Goal: Communication & Community: Share content

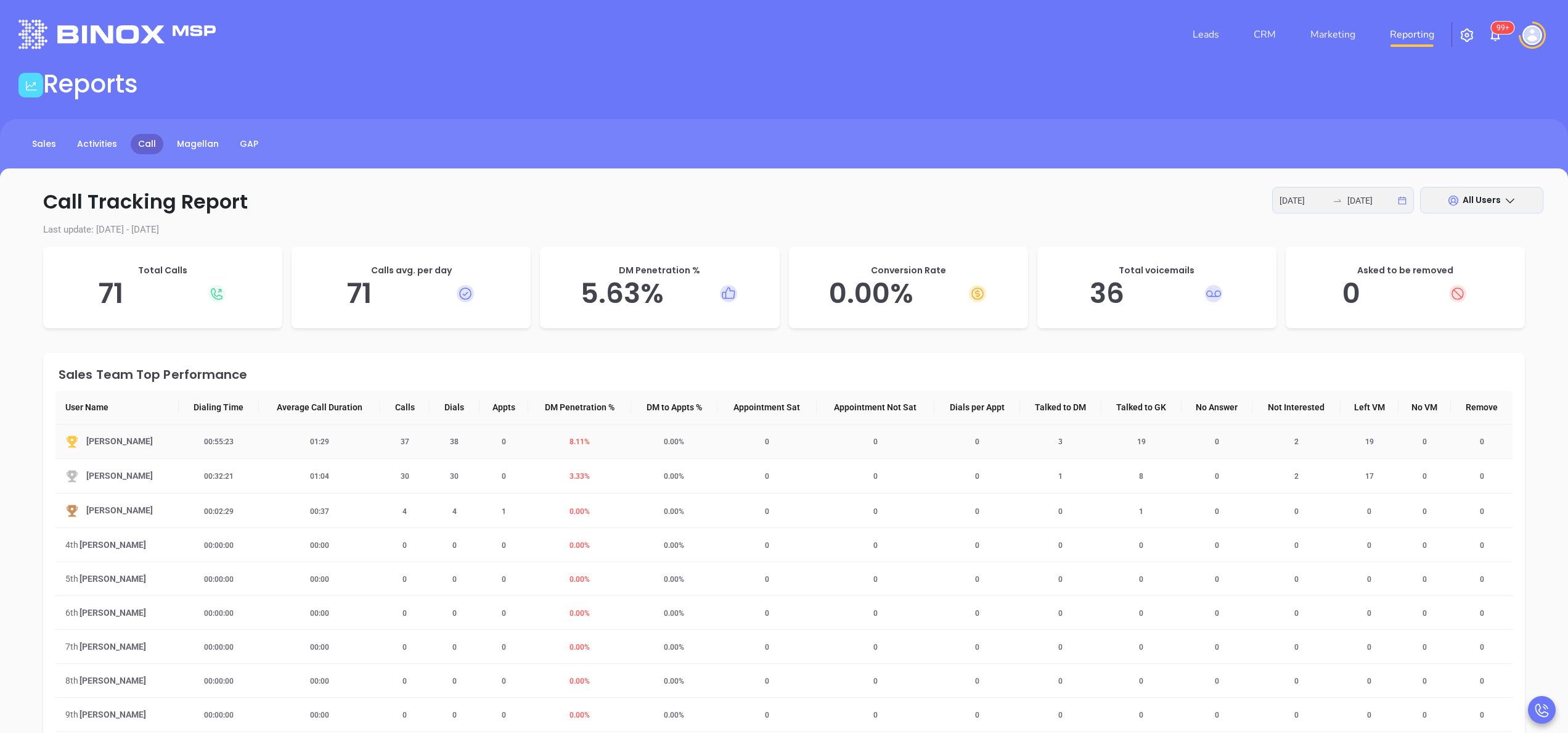
click at [575, 439] on span "8.11 %" at bounding box center [580, 441] width 35 height 8
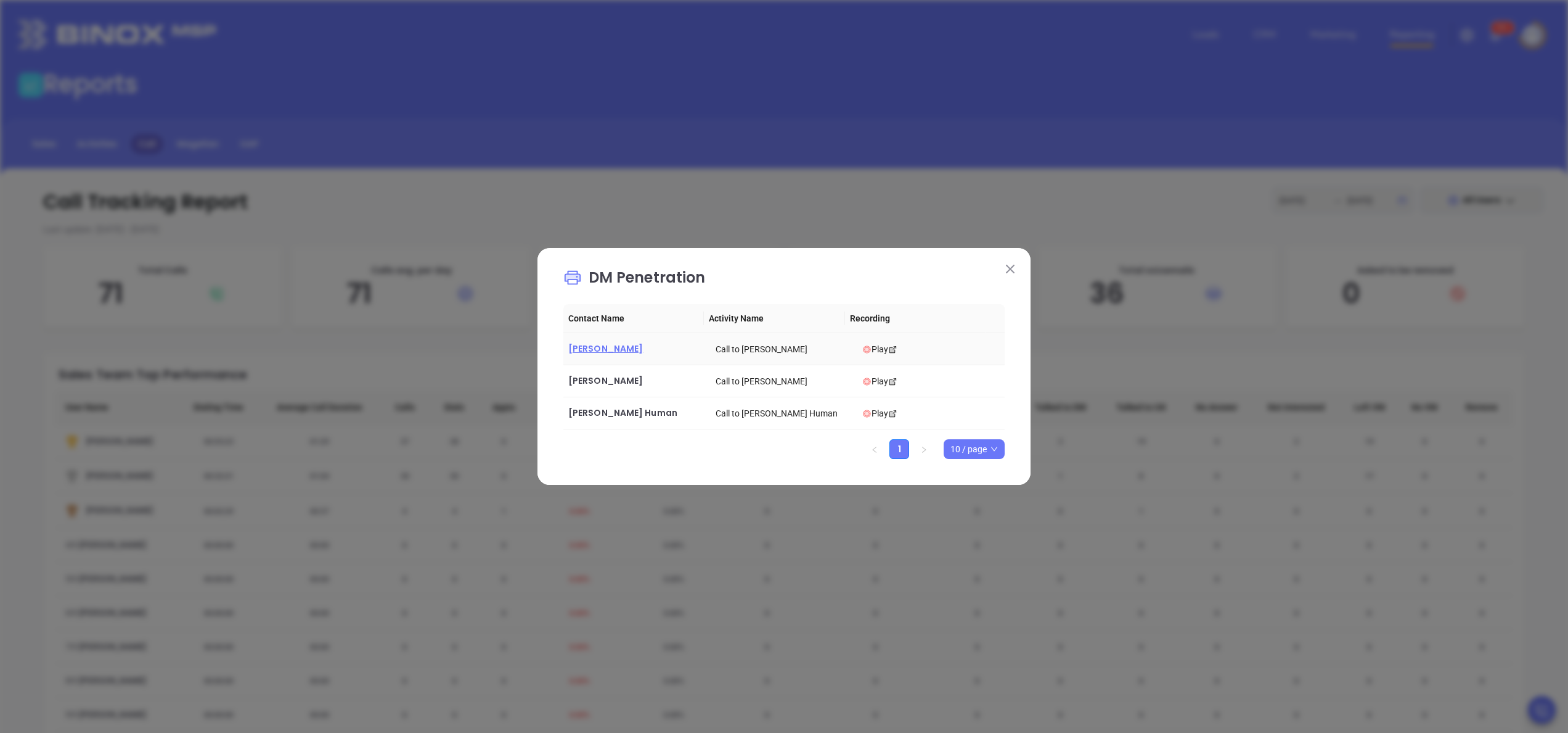
click at [615, 350] on span "[PERSON_NAME]" at bounding box center [605, 348] width 75 height 13
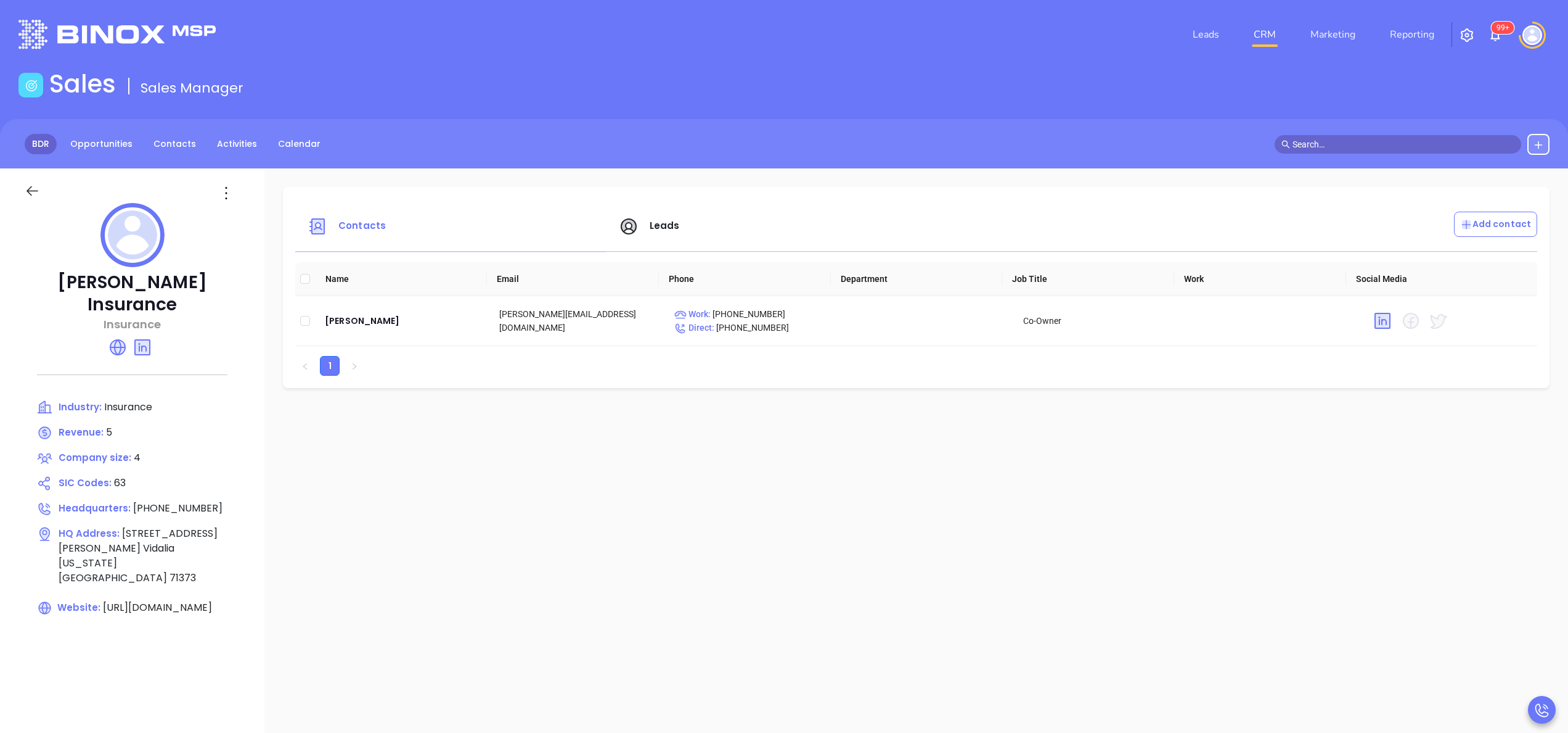
click at [35, 141] on link "BDR" at bounding box center [41, 143] width 32 height 20
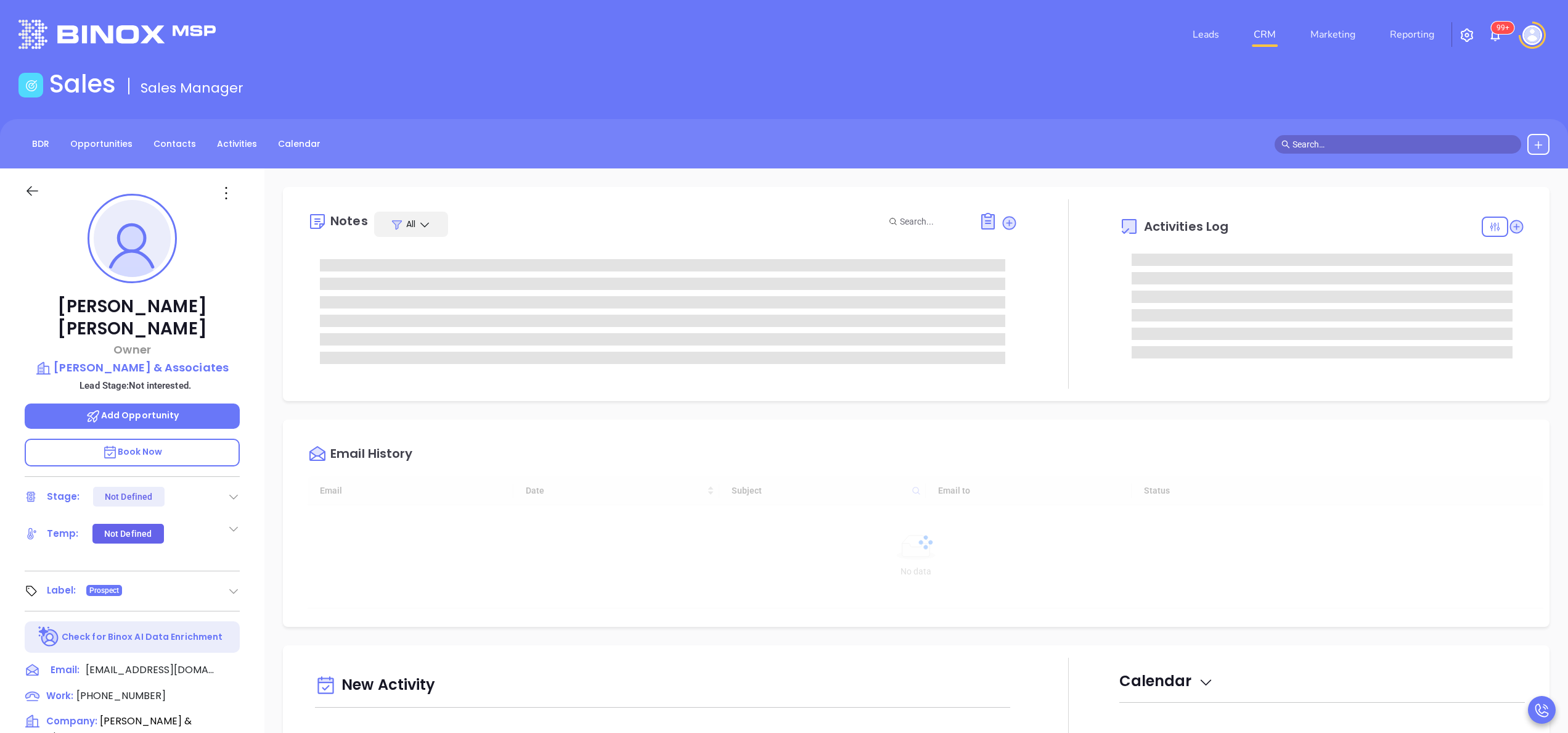
type input "[DATE]"
type input "Anabell Dominguez"
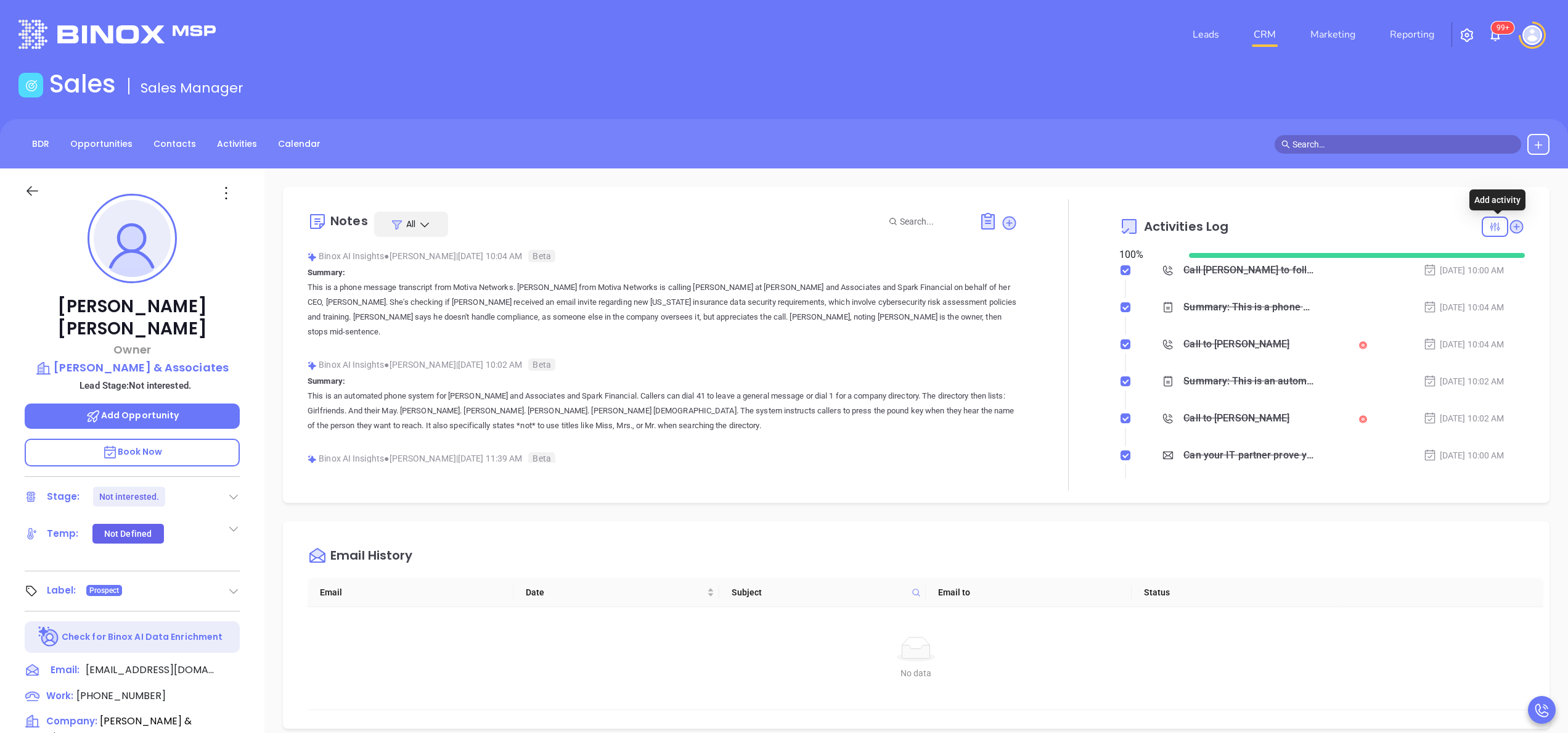
click at [1509, 220] on icon at bounding box center [1517, 227] width 17 height 17
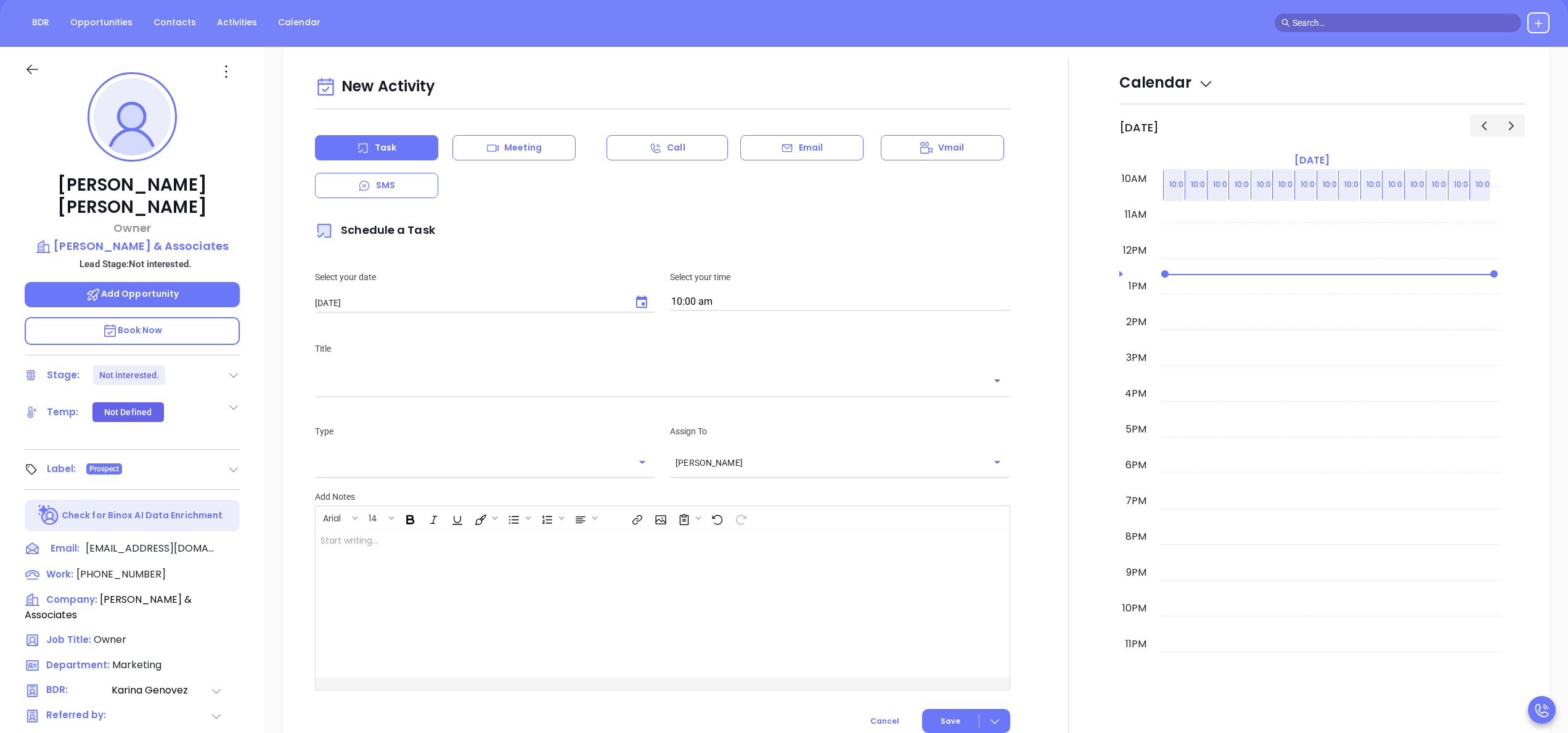
scroll to position [169, 0]
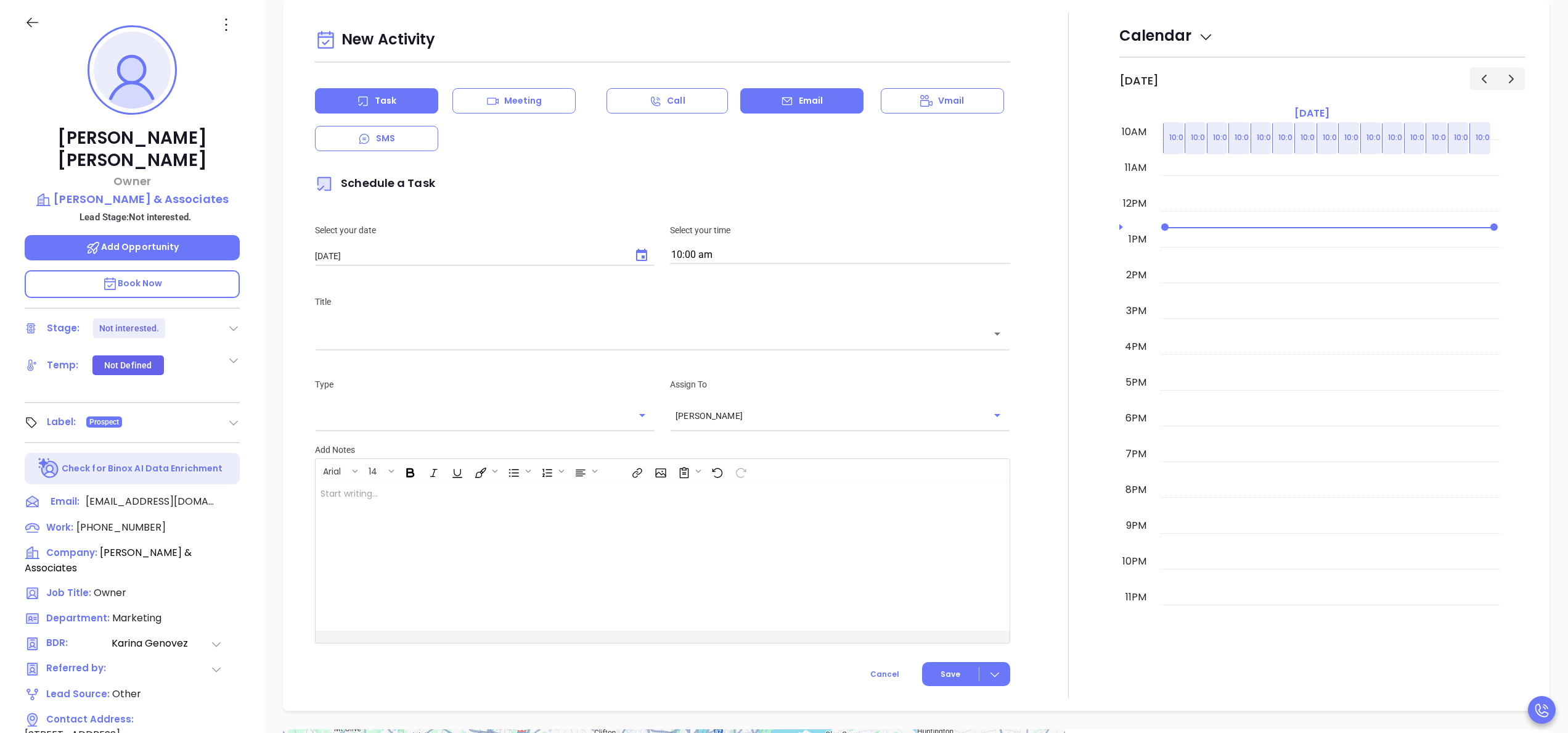
click at [770, 100] on div "Email" at bounding box center [802, 101] width 123 height 25
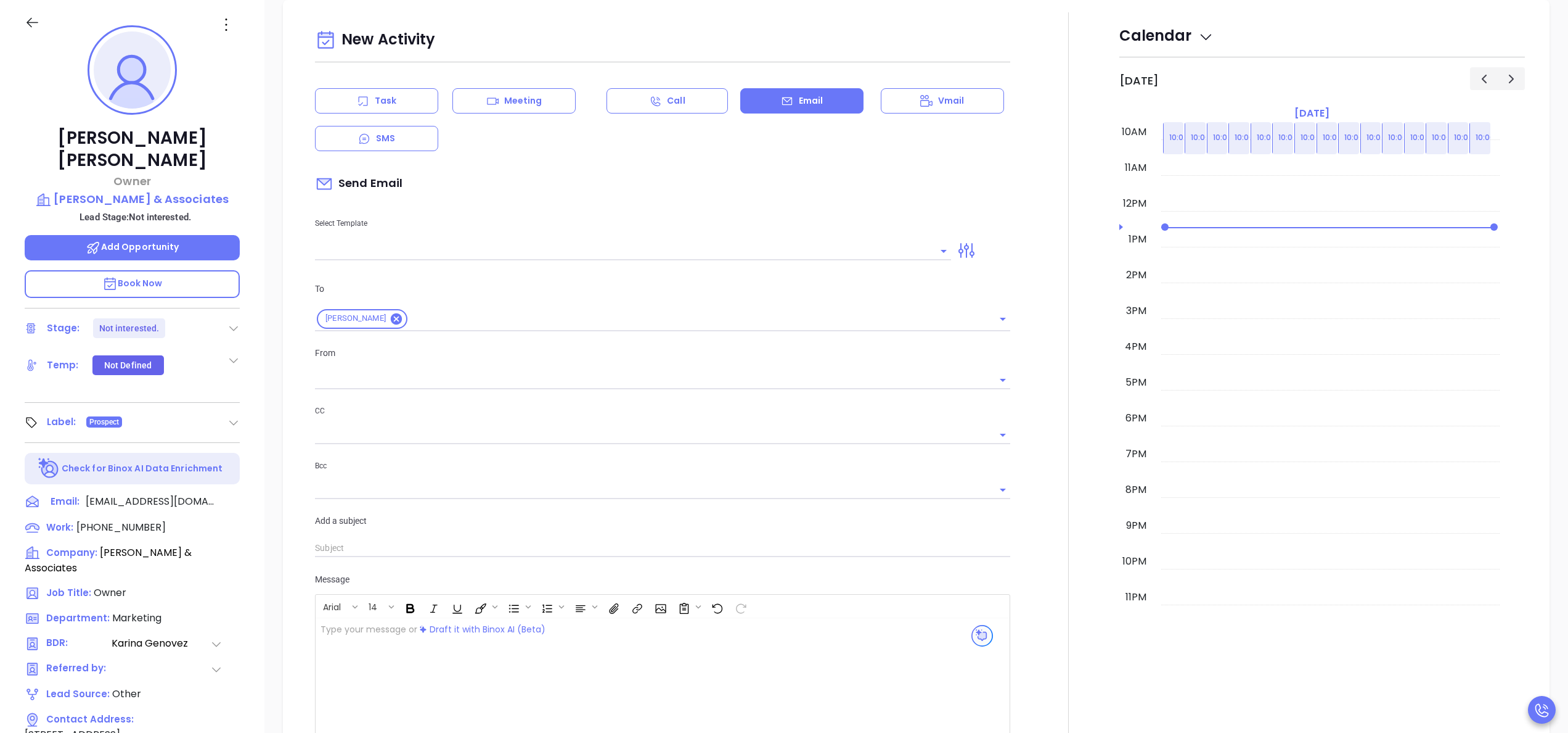
type input "Anabell Dominguez"
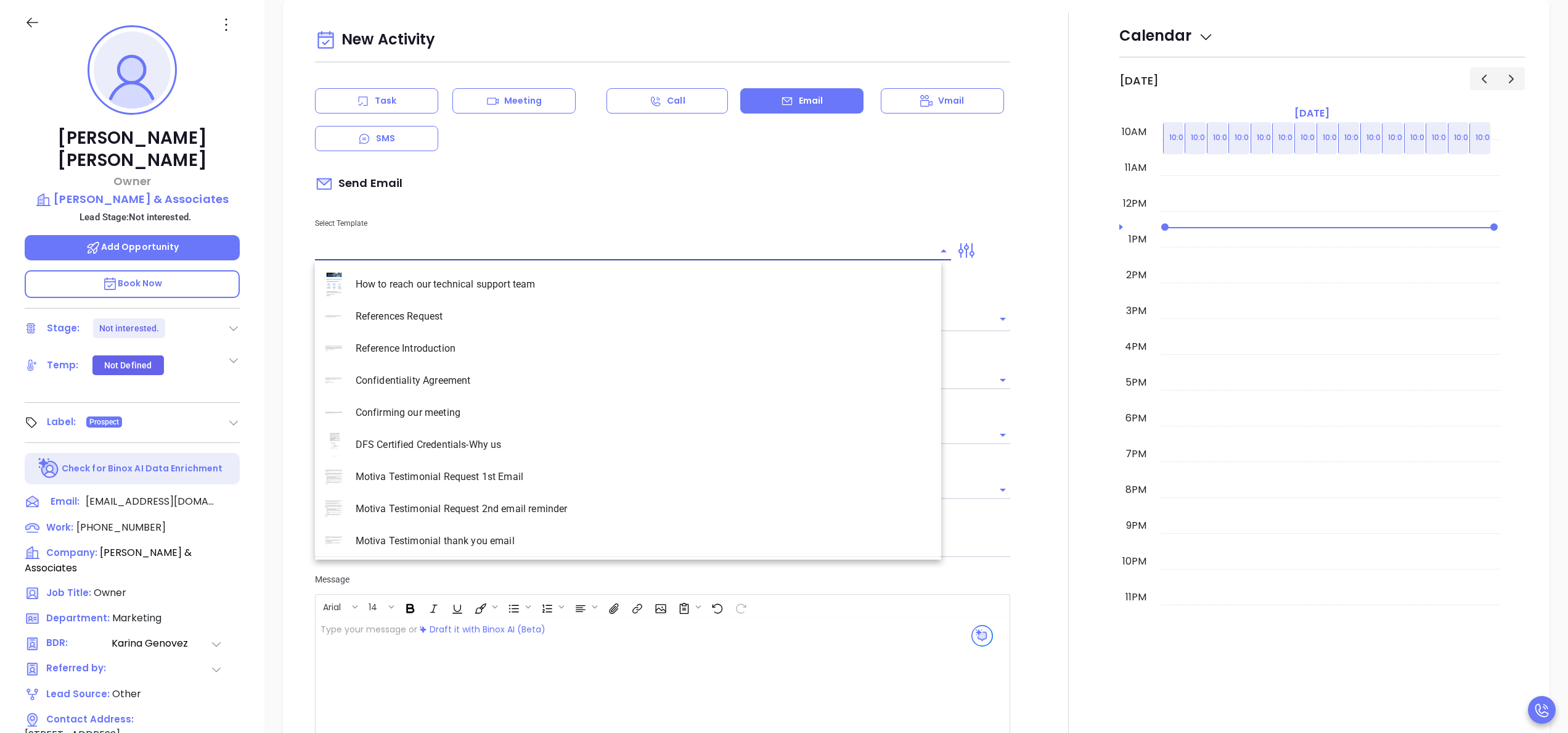
click at [429, 250] on input "text" at bounding box center [624, 251] width 618 height 18
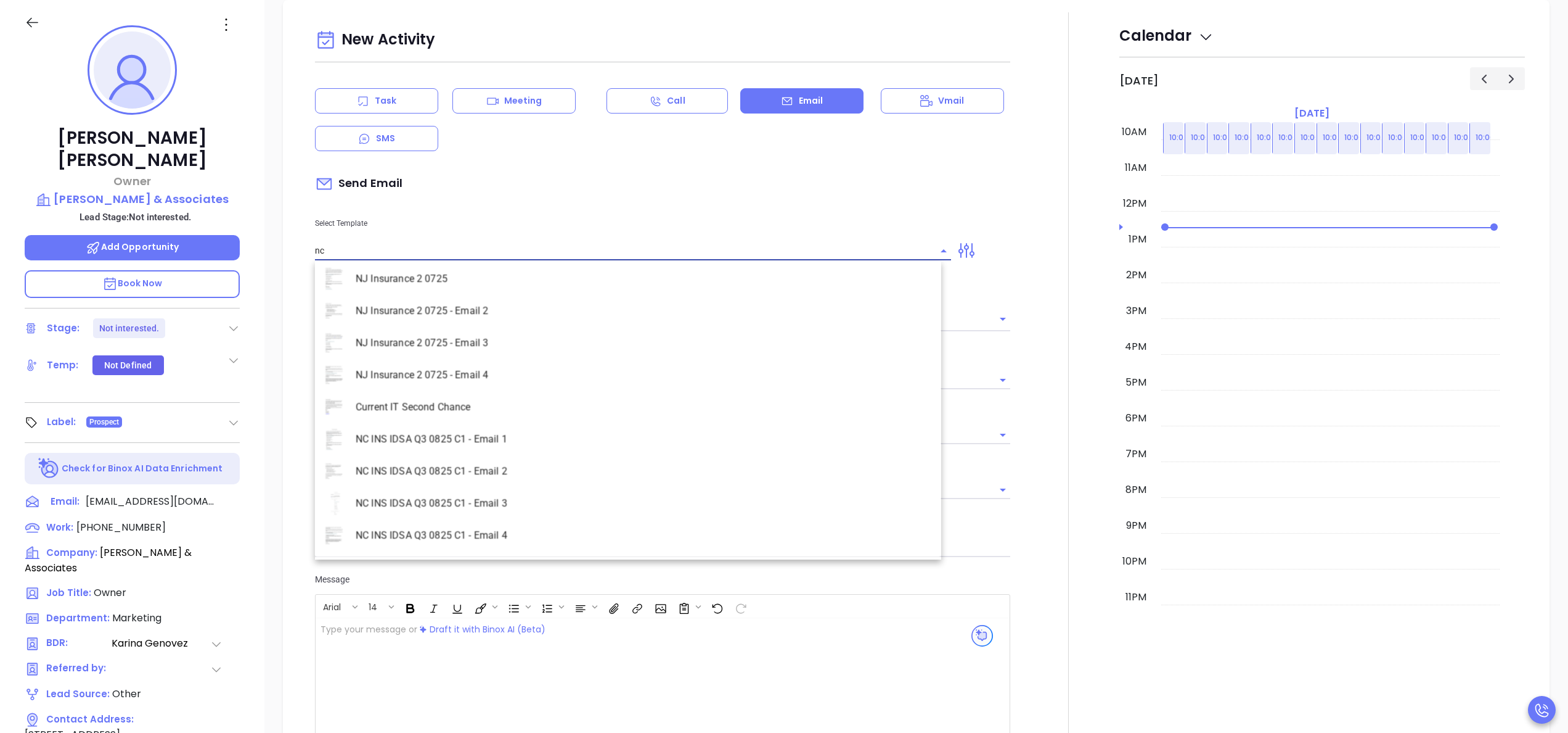
click at [459, 529] on li "NC INS IDSA Q3 0825 C1 - Email 4" at bounding box center [628, 535] width 626 height 32
type input "NC INS IDSA Q3 0825 C1 - Email 4"
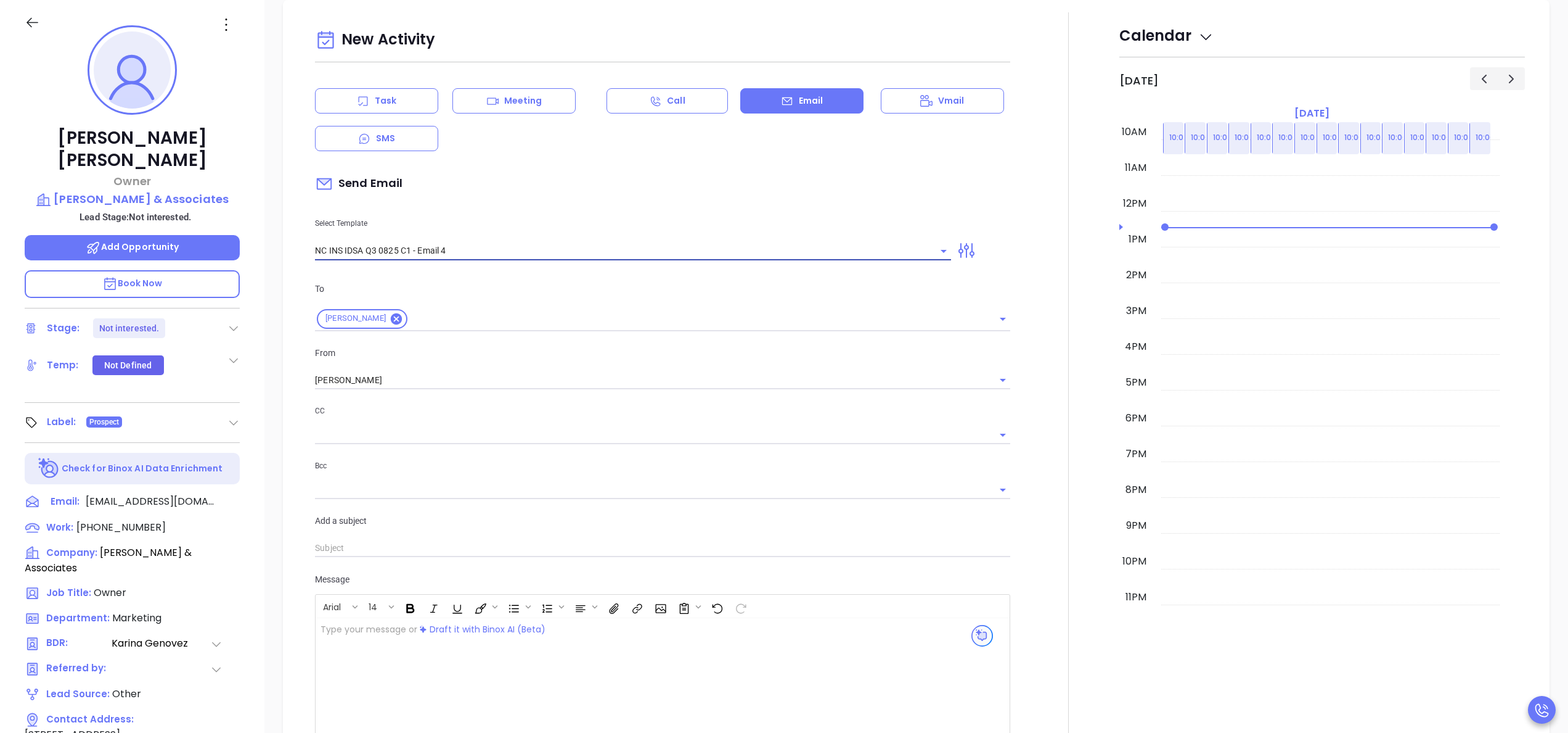
type input "Final heads up, Edgar P.; compliance matters"
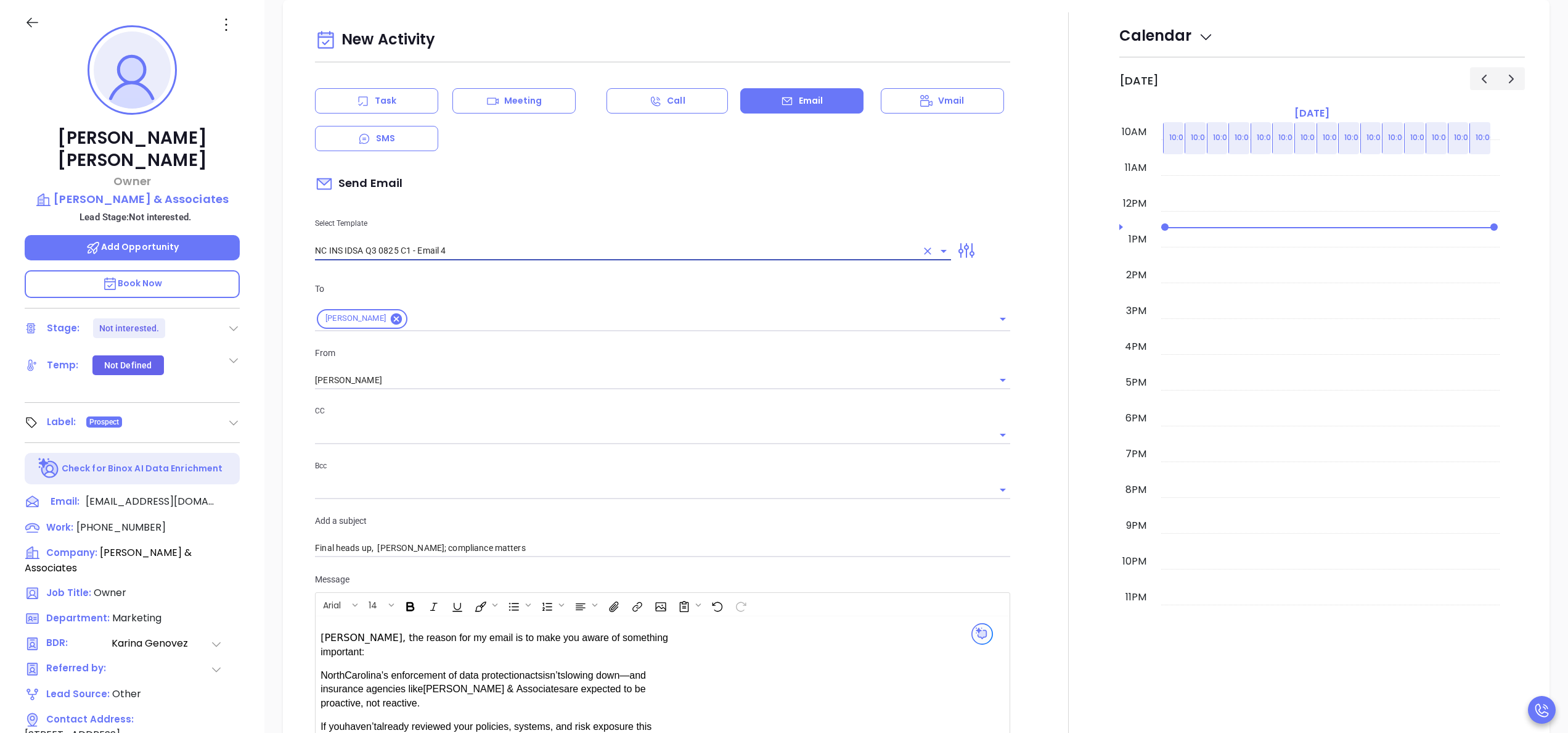
type input "NC INS IDSA Q3 0825 C1 - Email 4"
click at [1026, 467] on div at bounding box center [1069, 535] width 102 height 1045
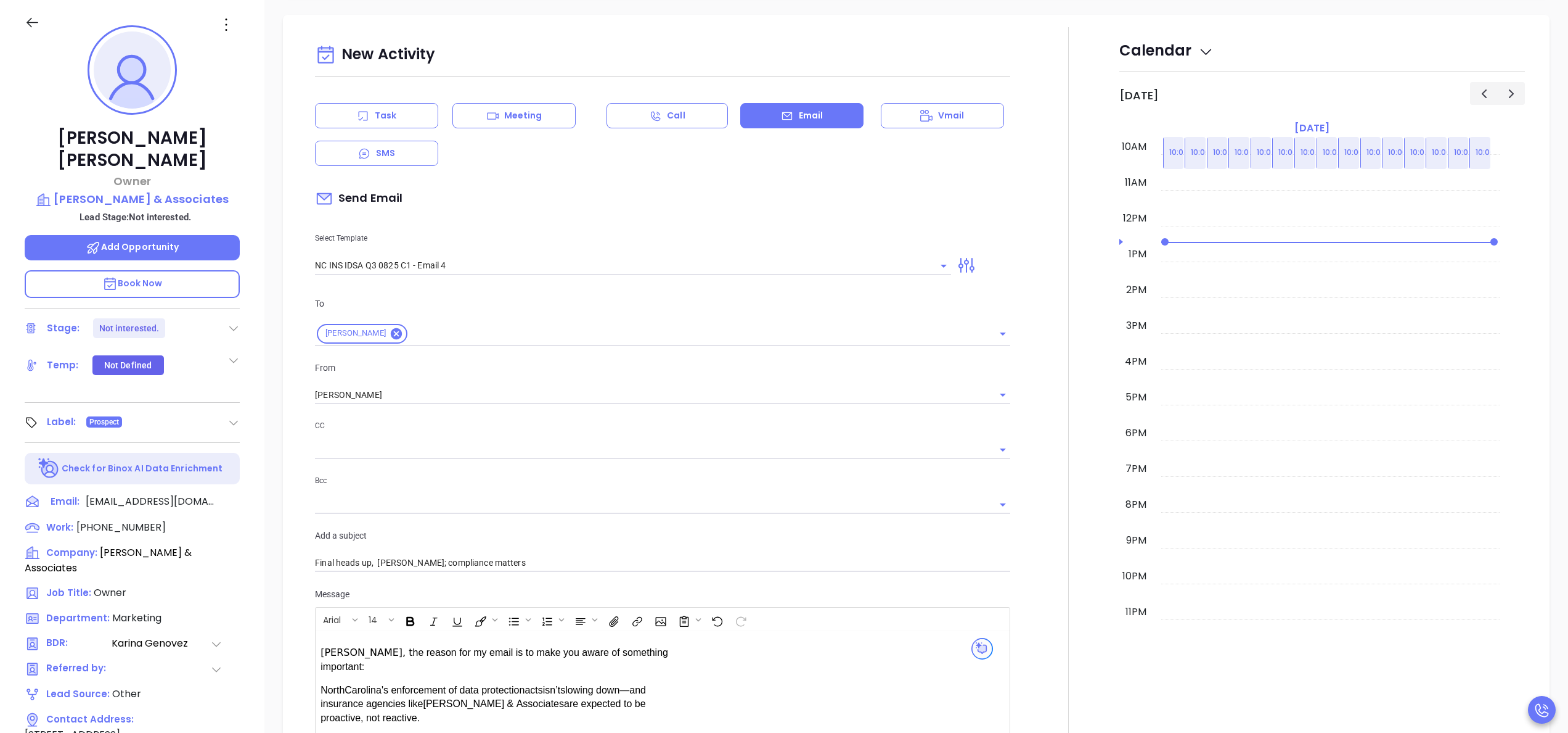
scroll to position [529, 0]
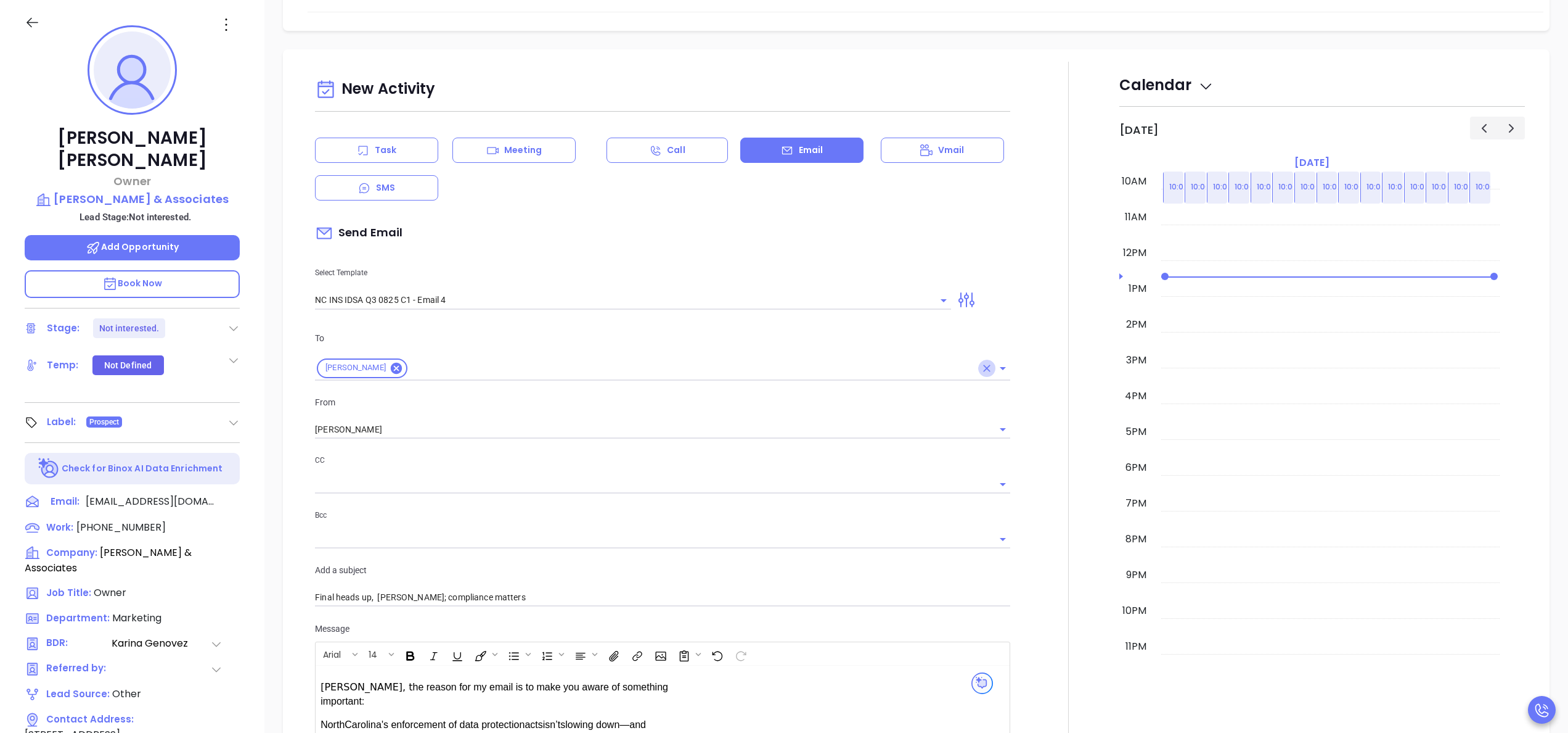
click at [981, 371] on icon "Clear" at bounding box center [987, 369] width 13 height 13
type input "Final heads up, {{Contact.FirstName}}; compliance matters"
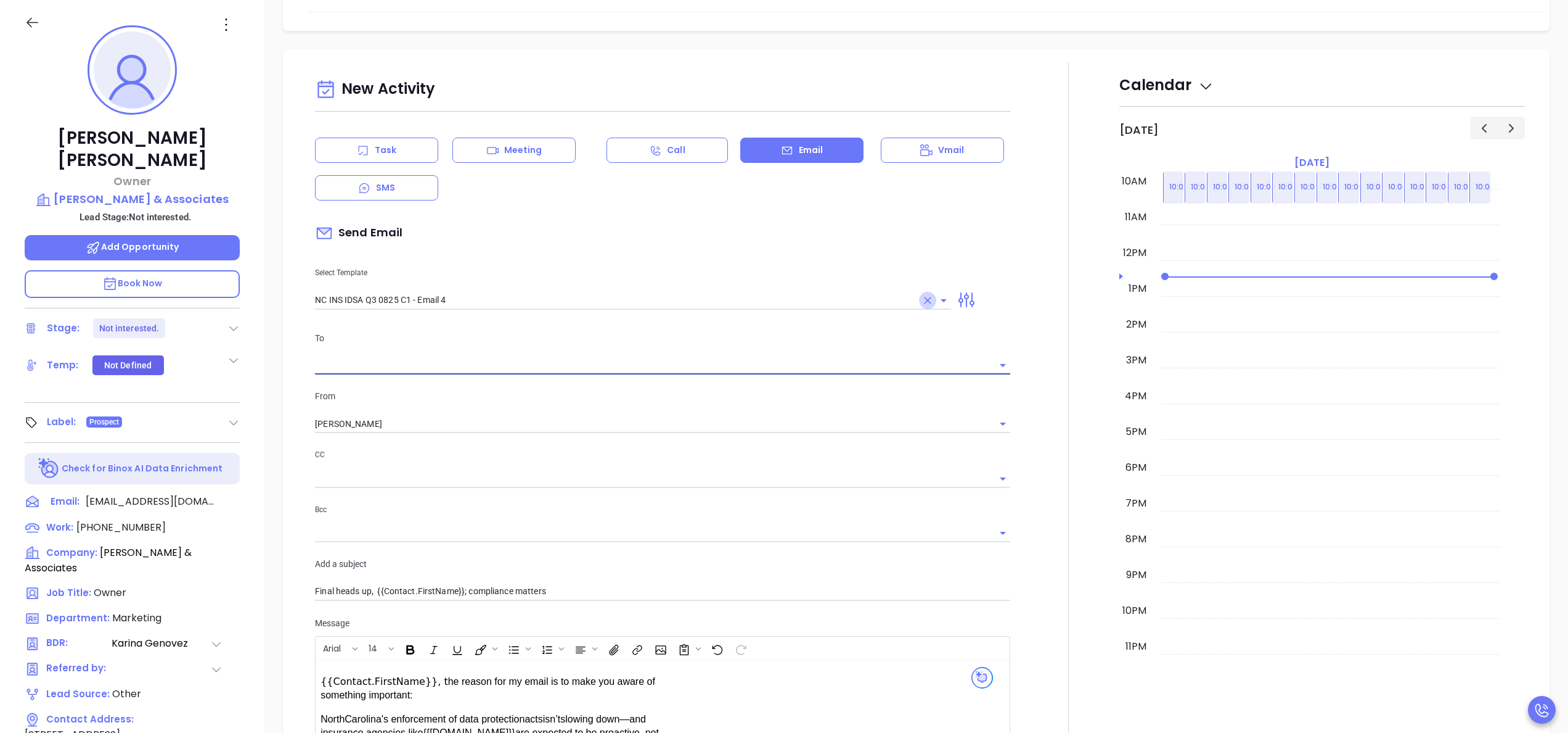
click at [921, 304] on icon "Clear" at bounding box center [928, 301] width 13 height 13
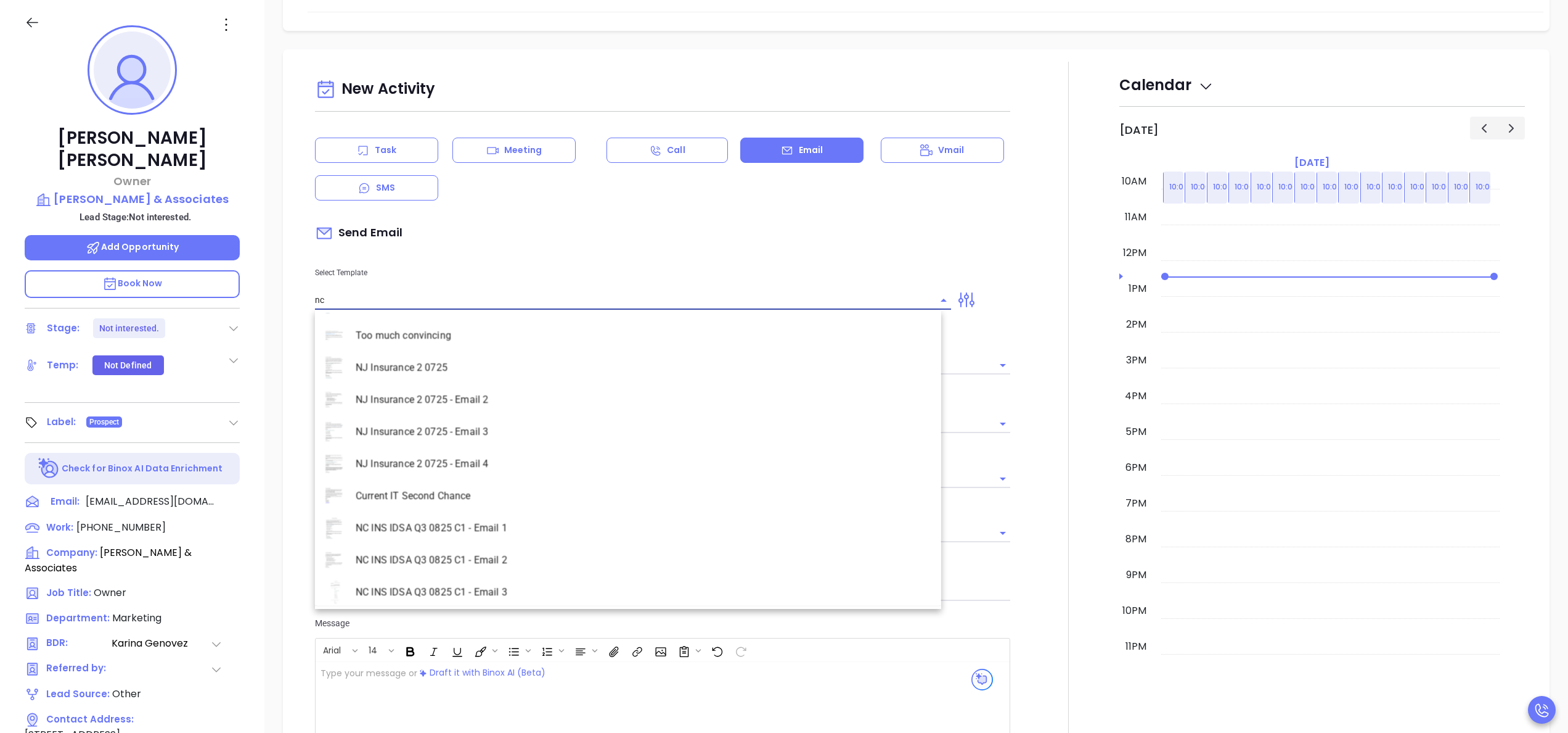
scroll to position [422, 0]
click at [656, 572] on li "NC INS IDSA Q3 0825 C1 - Email 3" at bounding box center [628, 585] width 626 height 32
type input "NC INS IDSA Q3 0825 C1 - Email 3"
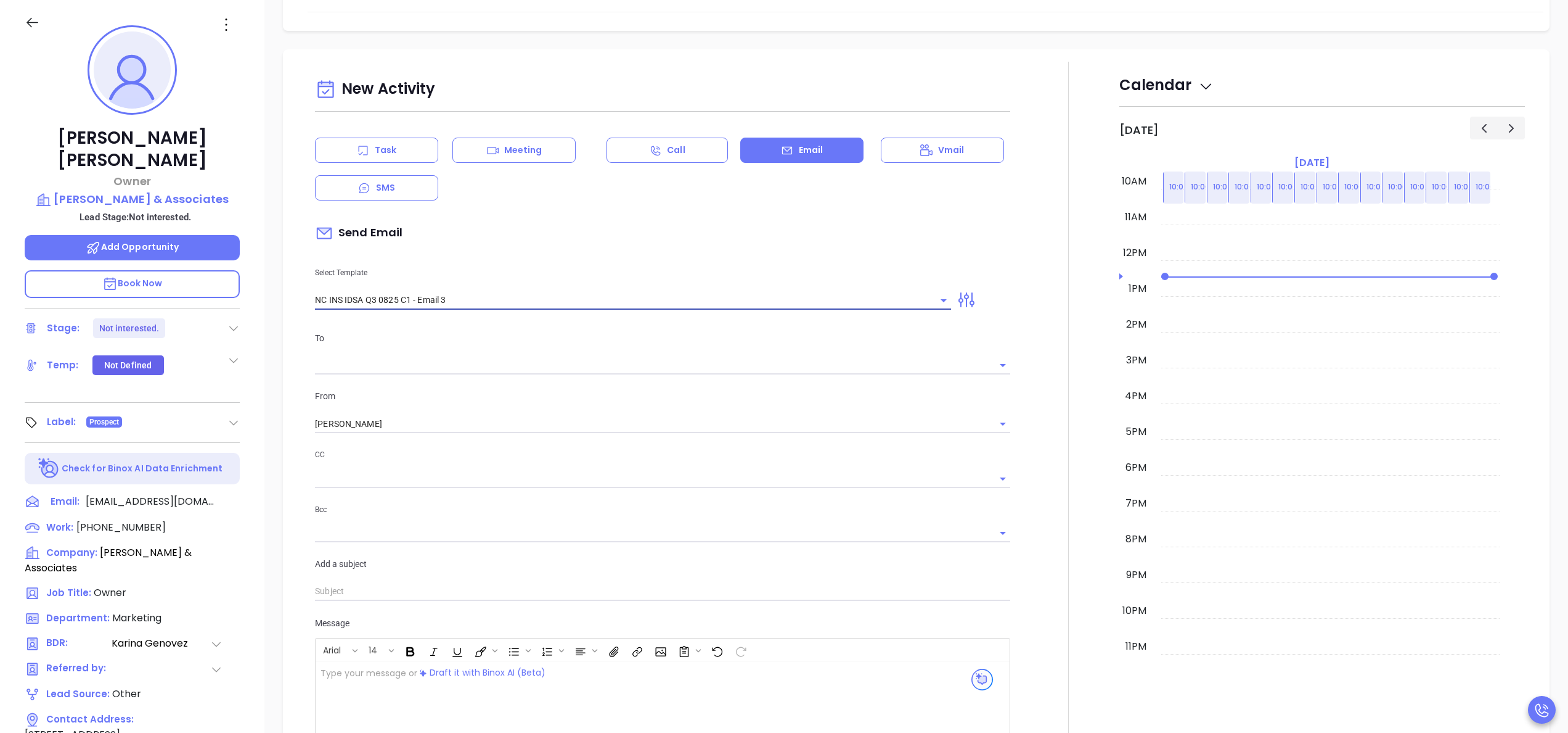
type input "Edgar P., could your agency survive a data breach?"
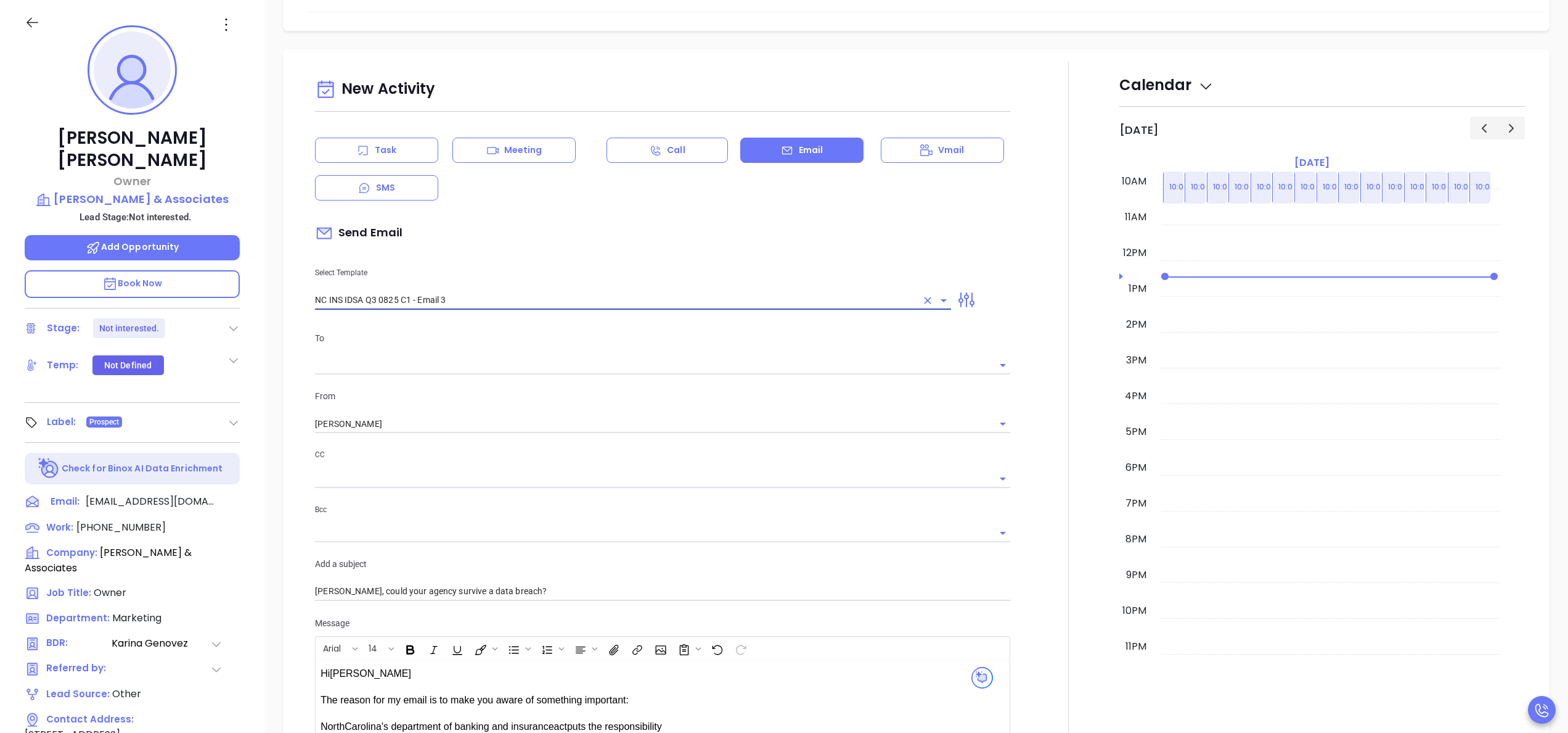
type input "NC INS IDSA Q3 0825 C1 - Email 3"
click at [1039, 546] on div at bounding box center [1069, 614] width 102 height 1105
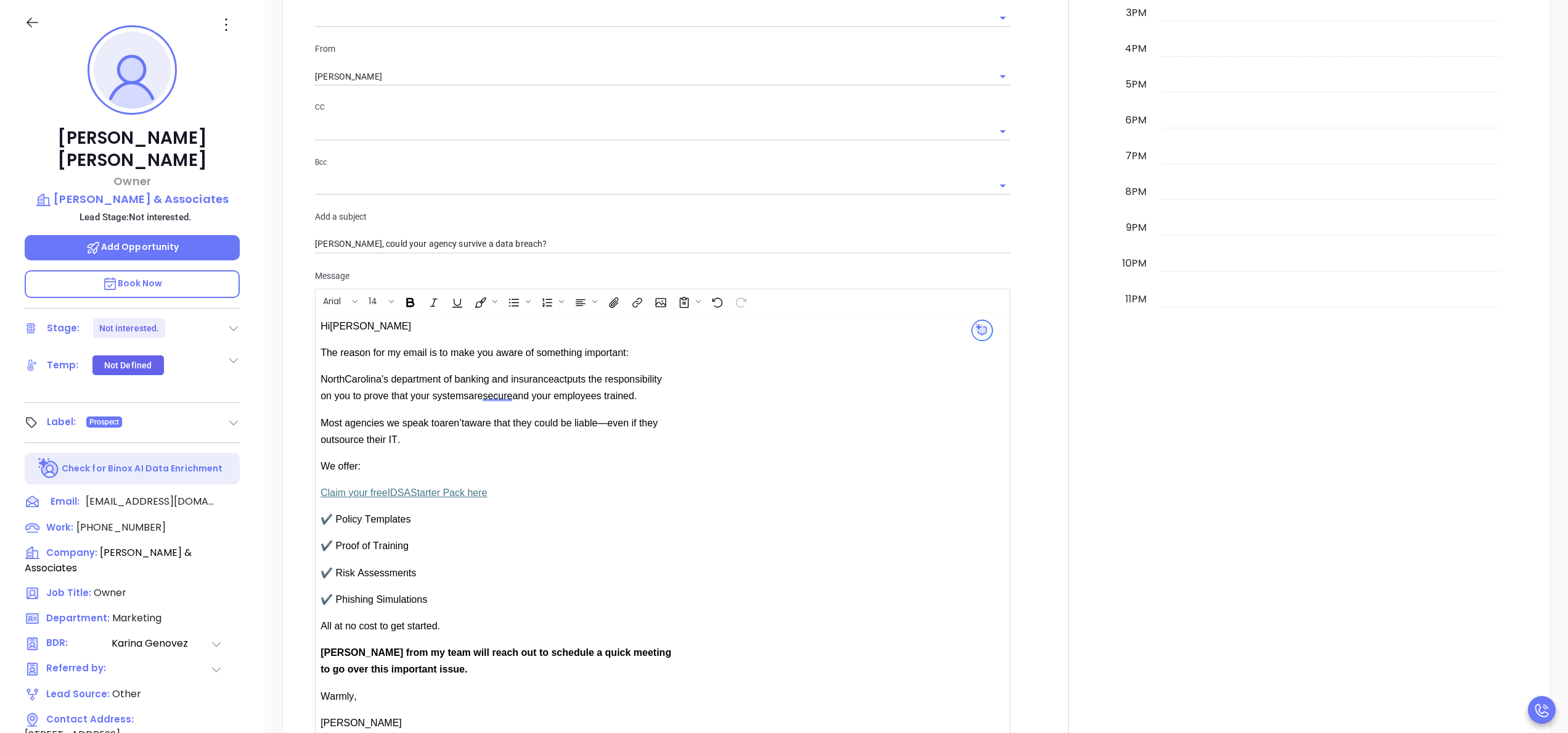
scroll to position [874, 0]
